Goal: Task Accomplishment & Management: Manage account settings

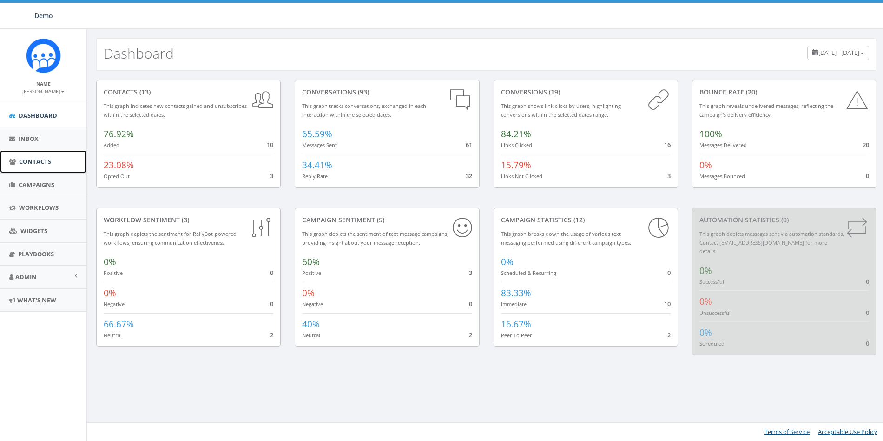
click at [42, 165] on span "Contacts" at bounding box center [35, 161] width 32 height 8
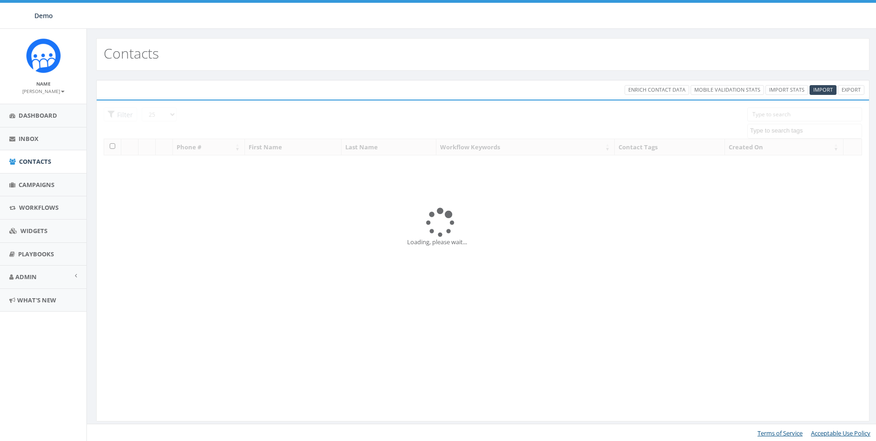
select select
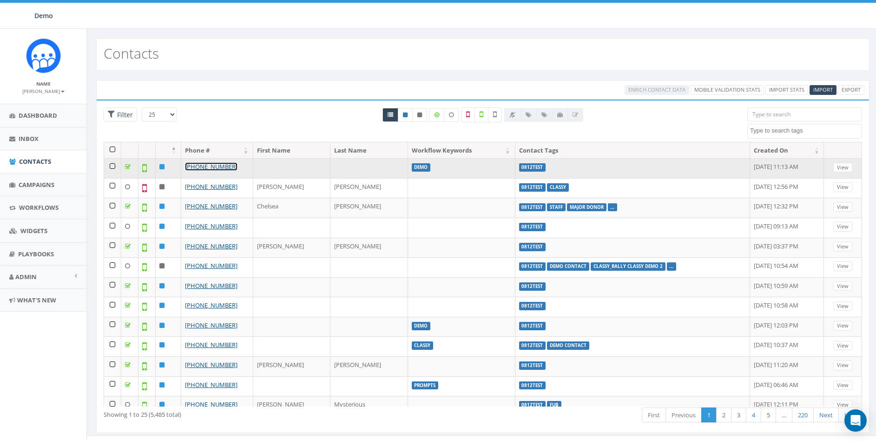
click at [212, 168] on link "[PHONE_NUMBER]" at bounding box center [211, 166] width 53 height 8
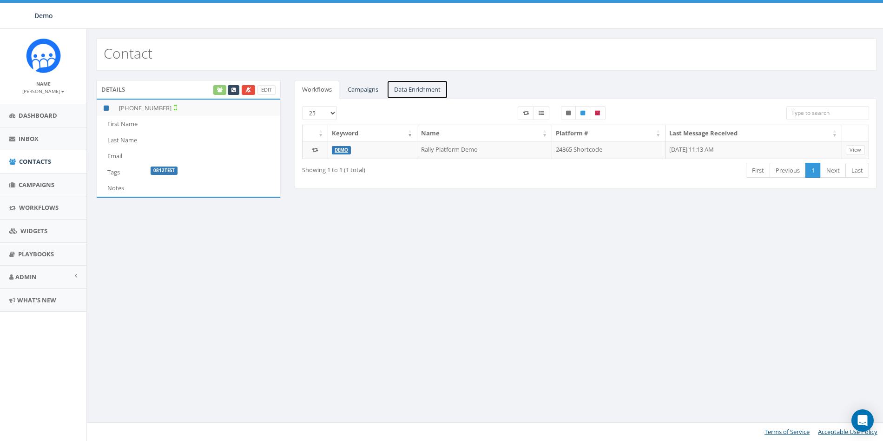
click at [424, 86] on link "Data Enrichment" at bounding box center [417, 89] width 61 height 19
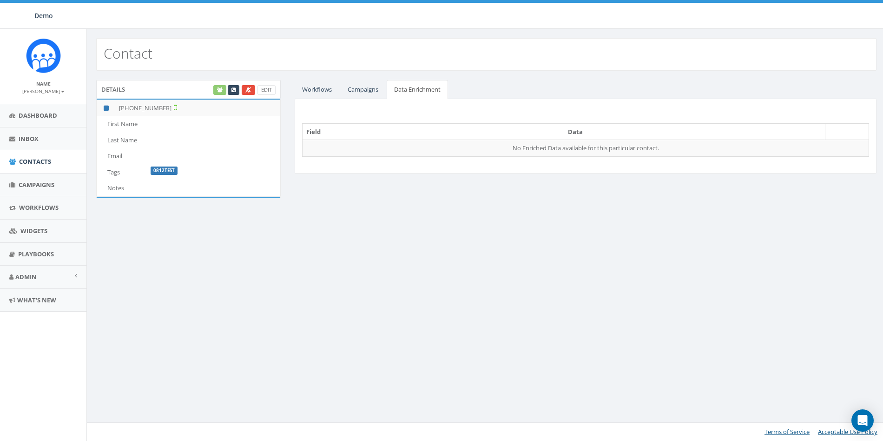
click at [221, 88] on div "Edit" at bounding box center [244, 90] width 64 height 10
click at [217, 89] on div "Edit" at bounding box center [244, 90] width 64 height 10
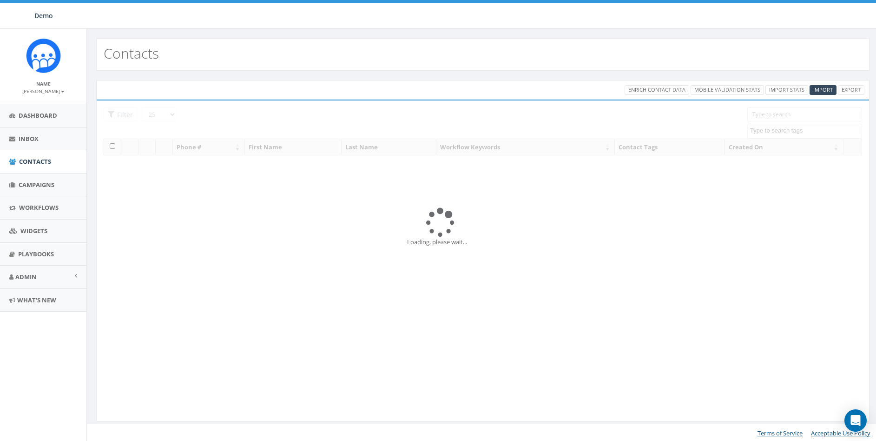
select select
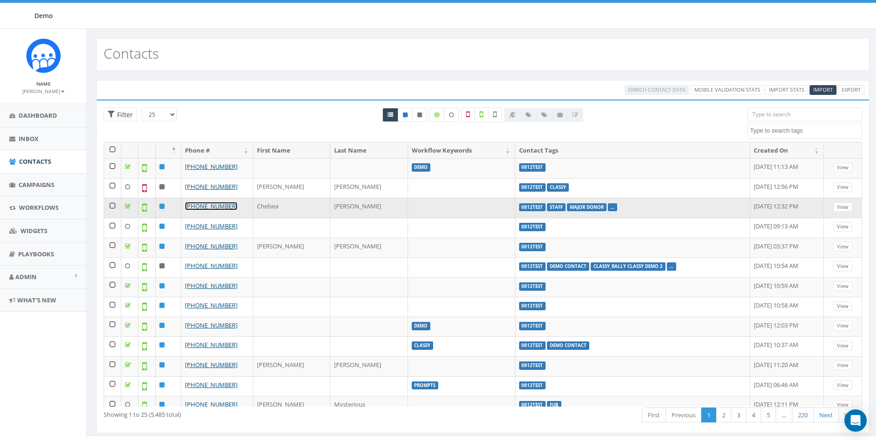
click at [212, 205] on link "+1 405-410-5878" at bounding box center [211, 206] width 53 height 8
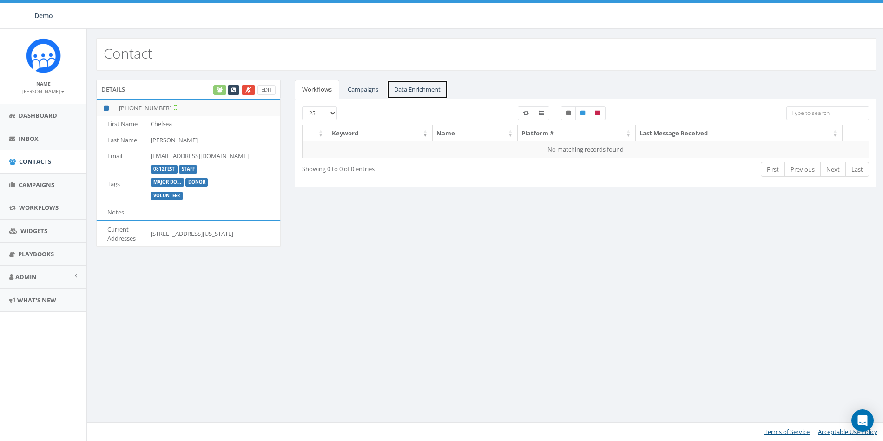
click at [430, 89] on link "Data Enrichment" at bounding box center [417, 89] width 61 height 19
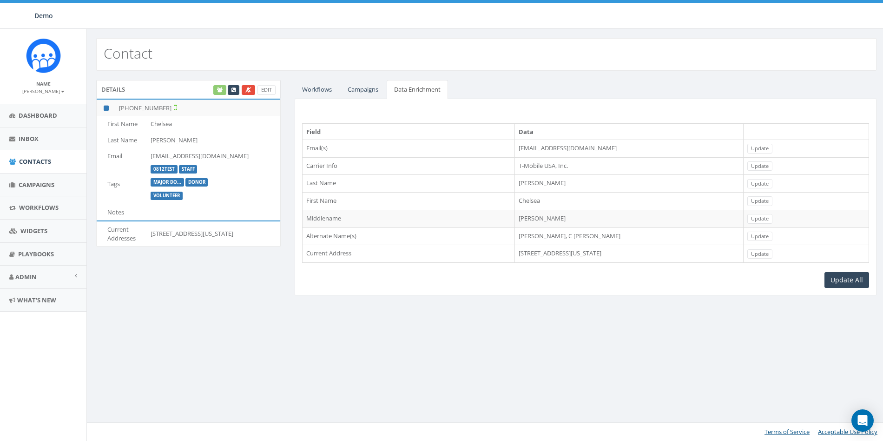
click at [497, 336] on div "Contact Details Edit +1 405-410-5878 First Name Chelsea Last Name Yearout Email…" at bounding box center [486, 235] width 800 height 412
click at [45, 105] on li "Dashboard" at bounding box center [43, 116] width 86 height 24
click at [36, 113] on span "Dashboard" at bounding box center [38, 115] width 39 height 8
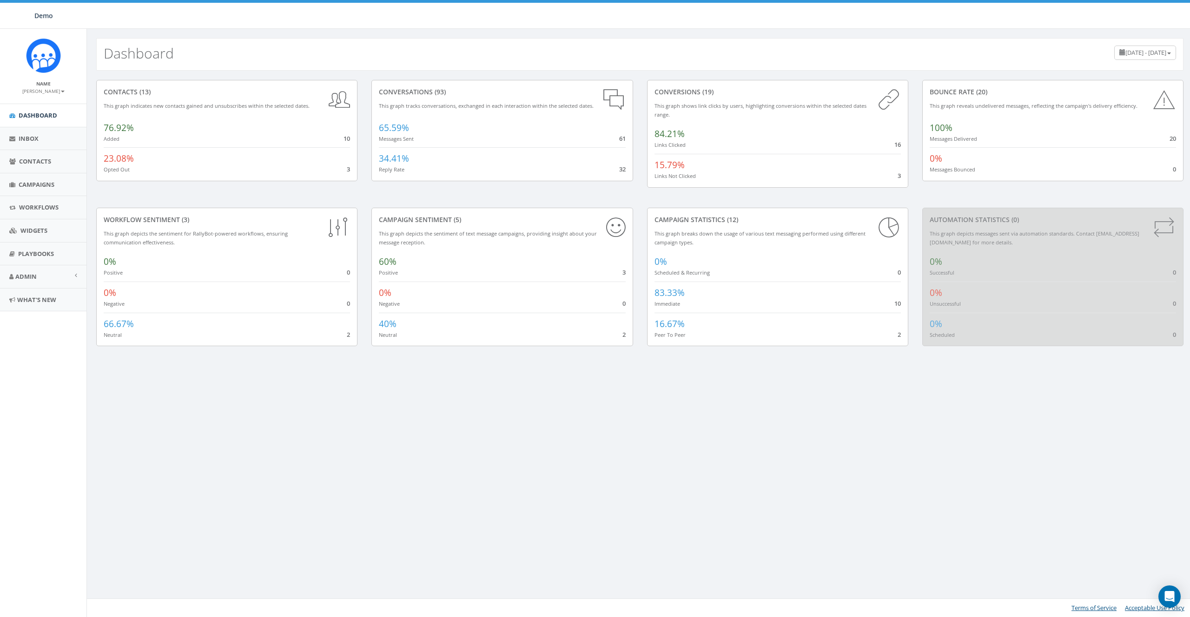
click at [50, 90] on small "James Martin" at bounding box center [43, 91] width 42 height 7
click at [51, 113] on link "Sign Out" at bounding box center [46, 117] width 73 height 12
